Goal: Transaction & Acquisition: Purchase product/service

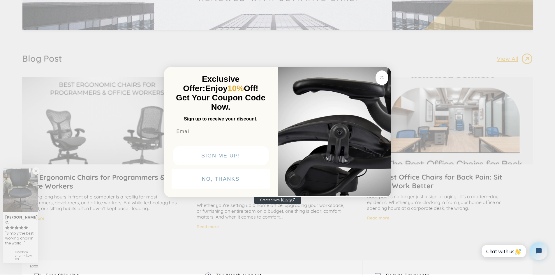
scroll to position [1136, 0]
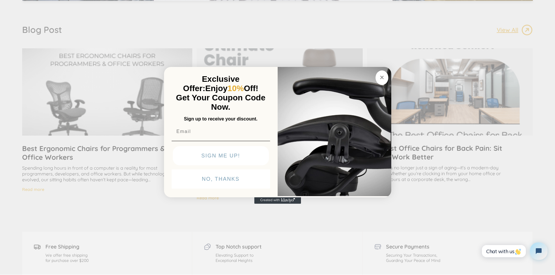
click at [300, 158] on img "POPUP Form" at bounding box center [334, 131] width 114 height 130
click at [383, 79] on circle "Close dialog" at bounding box center [381, 77] width 7 height 7
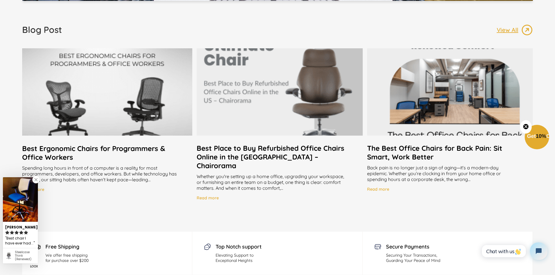
click at [527, 130] on button "Close teaser" at bounding box center [526, 126] width 12 height 13
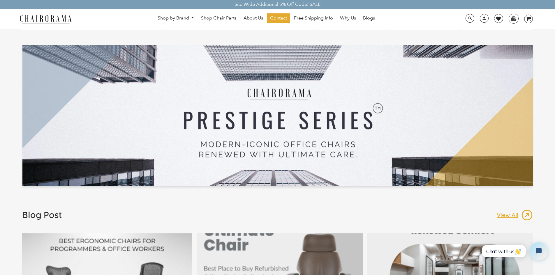
scroll to position [873, 0]
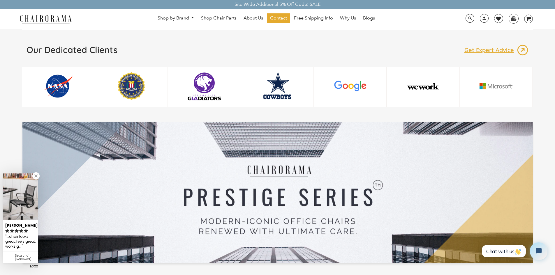
click at [12, 213] on img at bounding box center [20, 197] width 35 height 47
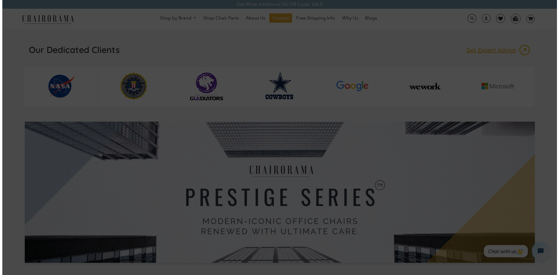
scroll to position [874, 0]
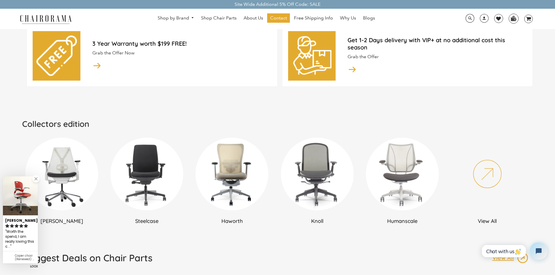
scroll to position [262, 0]
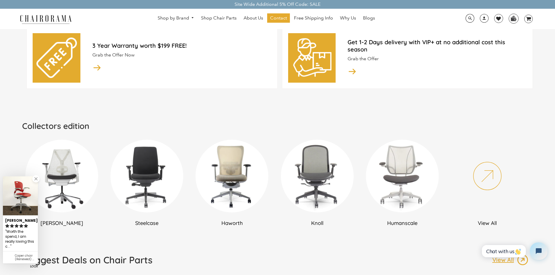
click at [56, 183] on img at bounding box center [61, 176] width 73 height 73
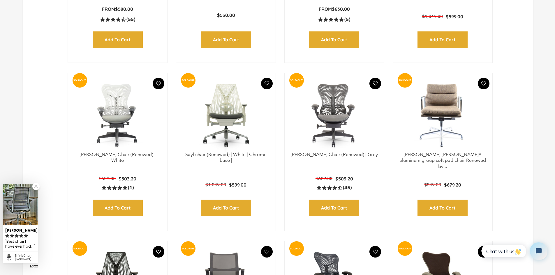
scroll to position [524, 0]
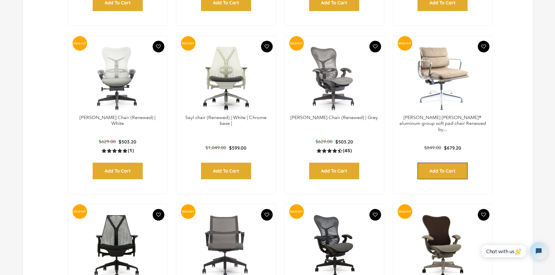
click at [458, 175] on input "Add to Cart" at bounding box center [442, 171] width 50 height 17
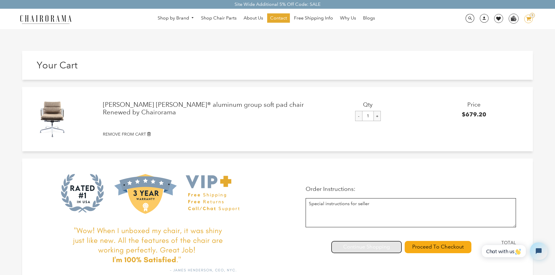
click at [359, 247] on link at bounding box center [366, 247] width 69 height 11
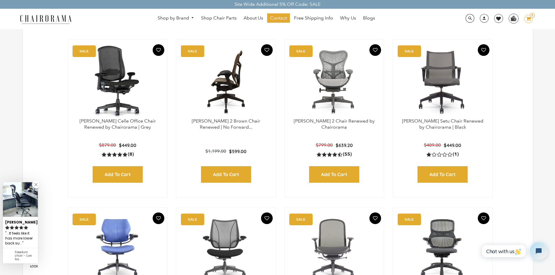
scroll to position [29, 0]
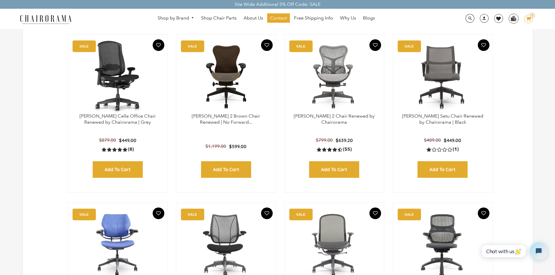
click at [1, 1] on div "Site Wide Additional 5% Off Code: SALE" at bounding box center [277, 4] width 555 height 9
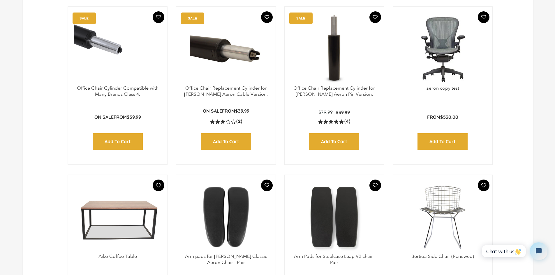
scroll to position [408, 0]
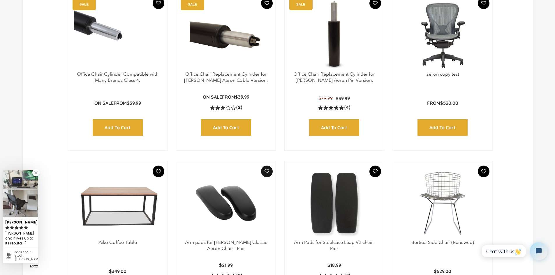
click at [266, 173] on button "Add To Wishlist" at bounding box center [267, 172] width 12 height 12
